Goal: Entertainment & Leisure: Consume media (video, audio)

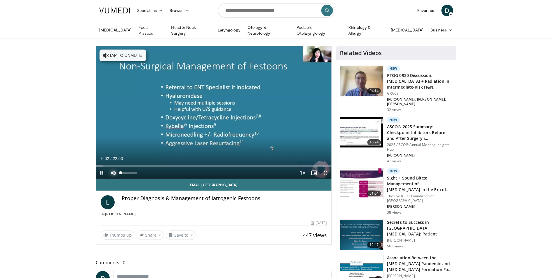
click at [113, 170] on span "Video Player" at bounding box center [114, 173] width 12 height 12
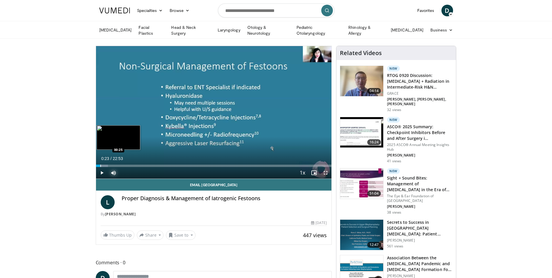
click at [100, 164] on div "Loaded : 5.10% 00:20 00:25" at bounding box center [214, 165] width 236 height 2
click at [103, 164] on div "Progress Bar" at bounding box center [103, 165] width 1 height 2
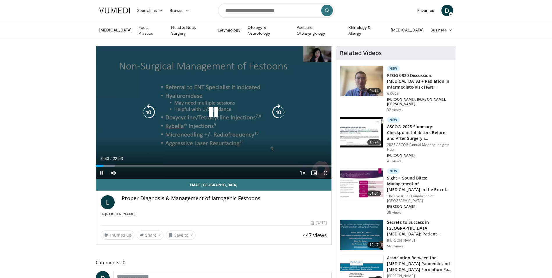
click at [139, 132] on div "10 seconds Tap to unmute" at bounding box center [214, 112] width 236 height 132
